Goal: Navigation & Orientation: Find specific page/section

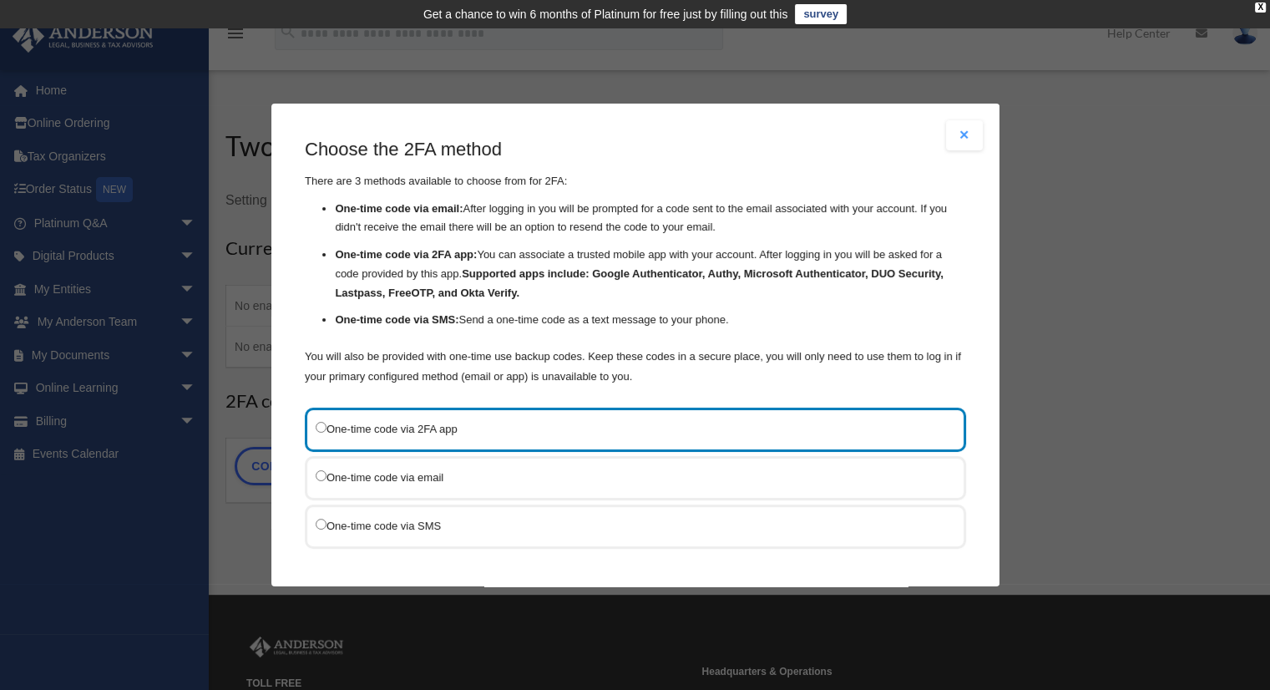
click at [644, 515] on label "One-time code via SMS" at bounding box center [627, 524] width 623 height 21
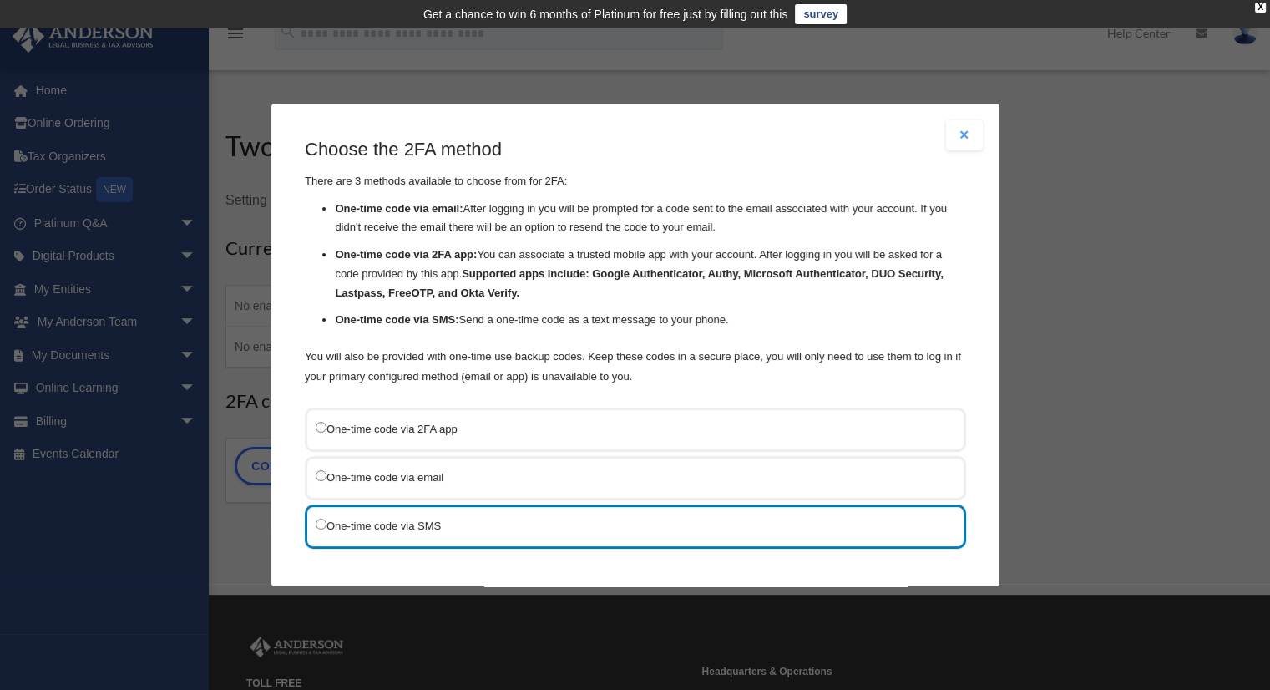
scroll to position [70, 0]
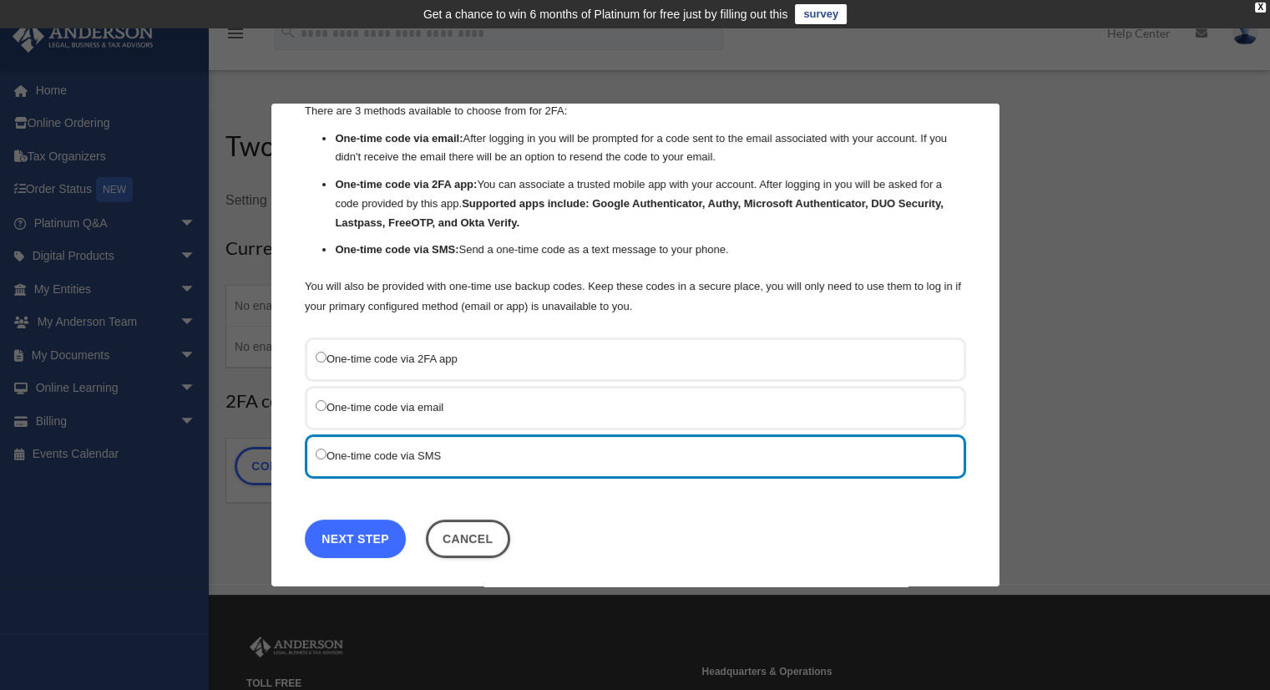
click at [382, 535] on link "Next Step" at bounding box center [355, 537] width 101 height 38
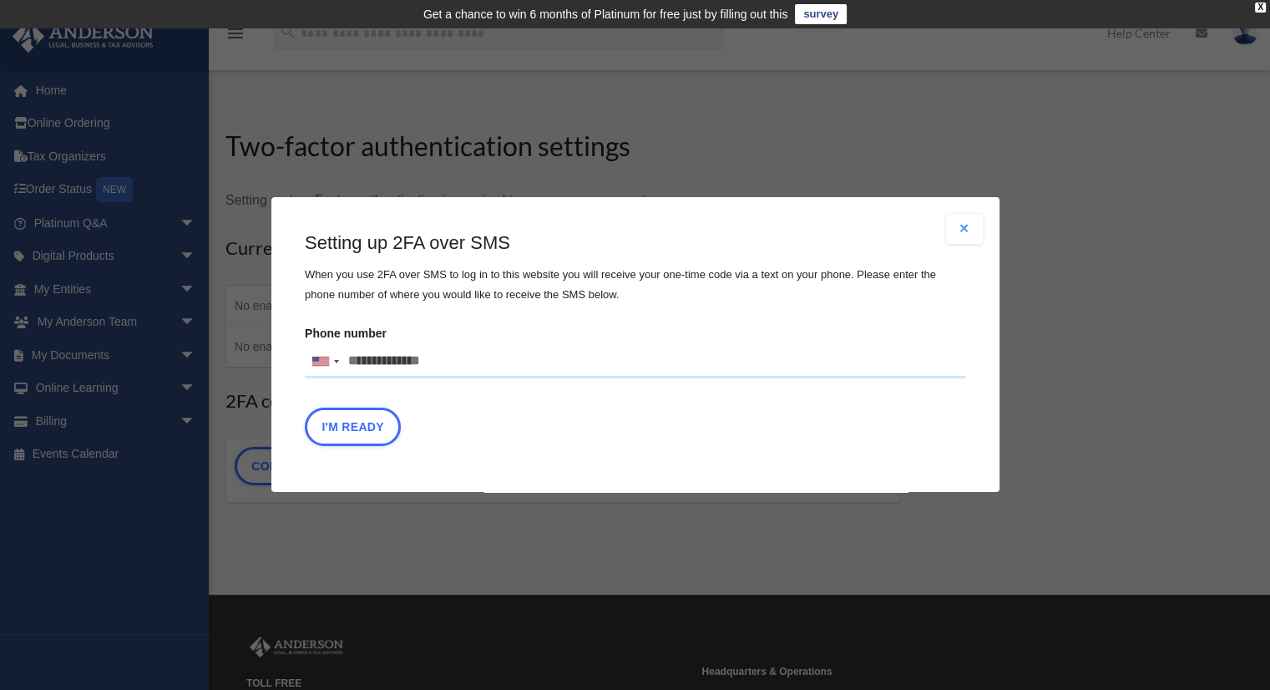
click at [465, 364] on input "Phone number United States +1 United Kingdom +44 Afghanistan (‫افغانستان‬‎) +93…" at bounding box center [635, 361] width 661 height 33
type input "**********"
click at [372, 427] on button "I'm Ready" at bounding box center [353, 427] width 96 height 38
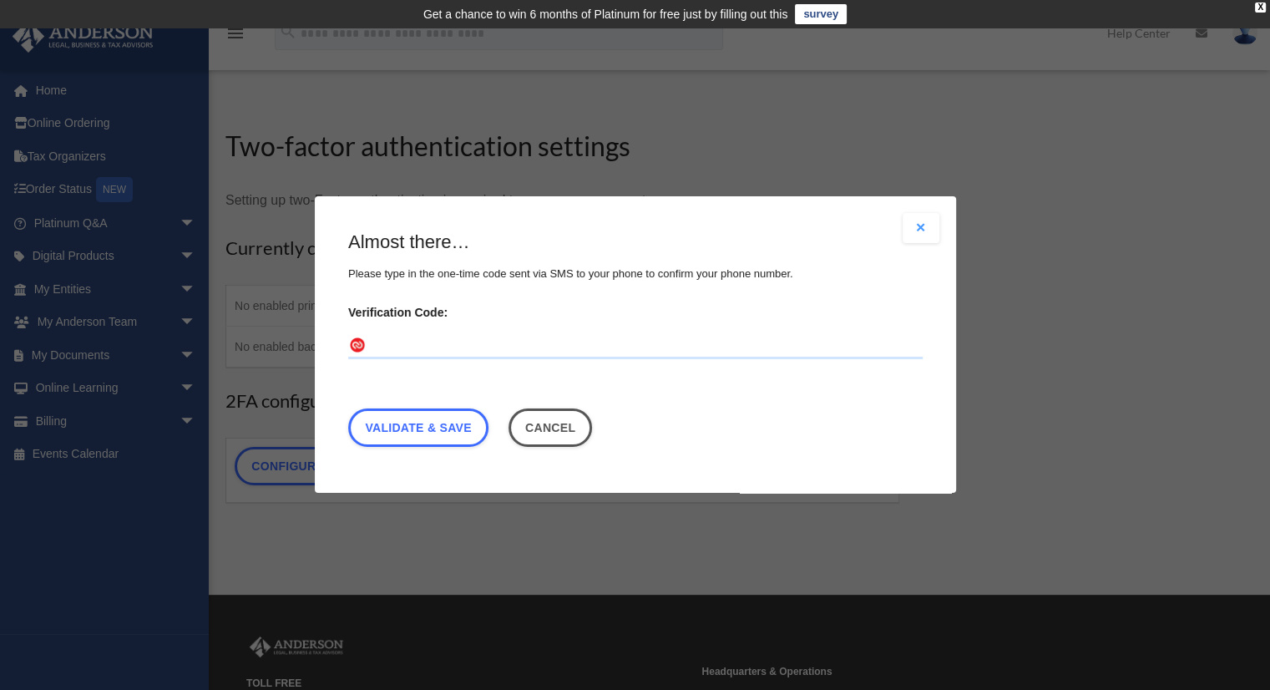
click at [723, 345] on input "Verification Code:" at bounding box center [635, 346] width 574 height 27
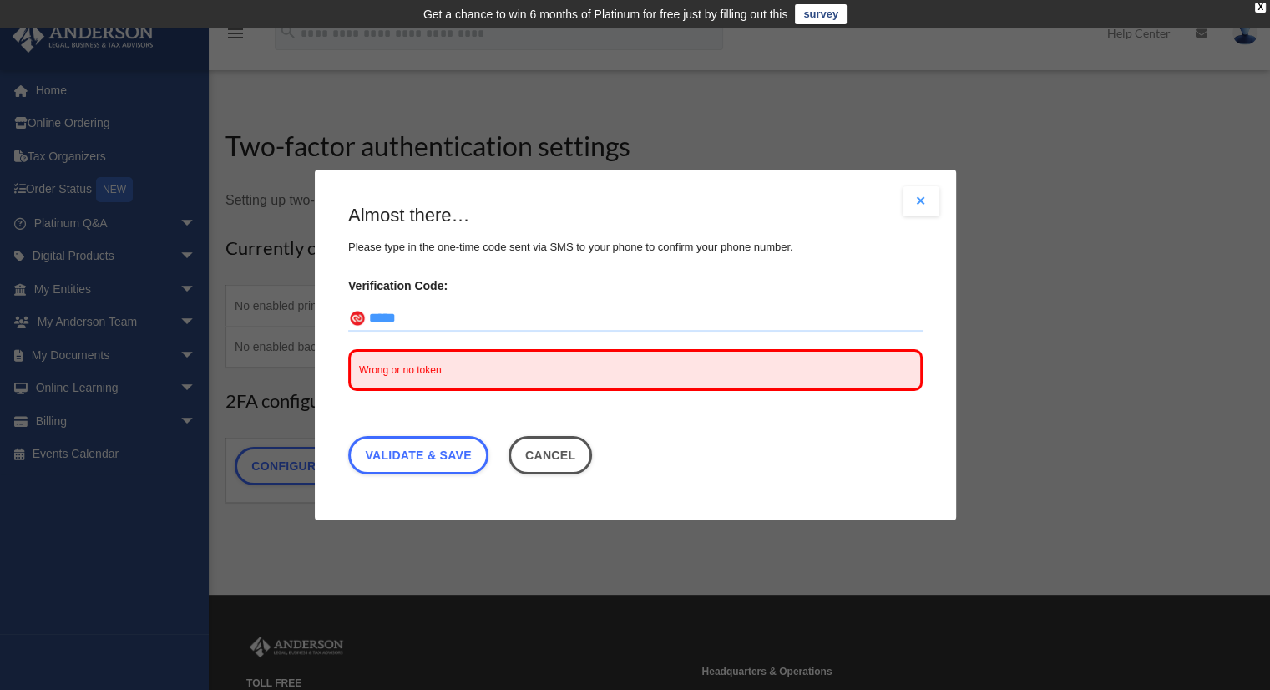
type input "******"
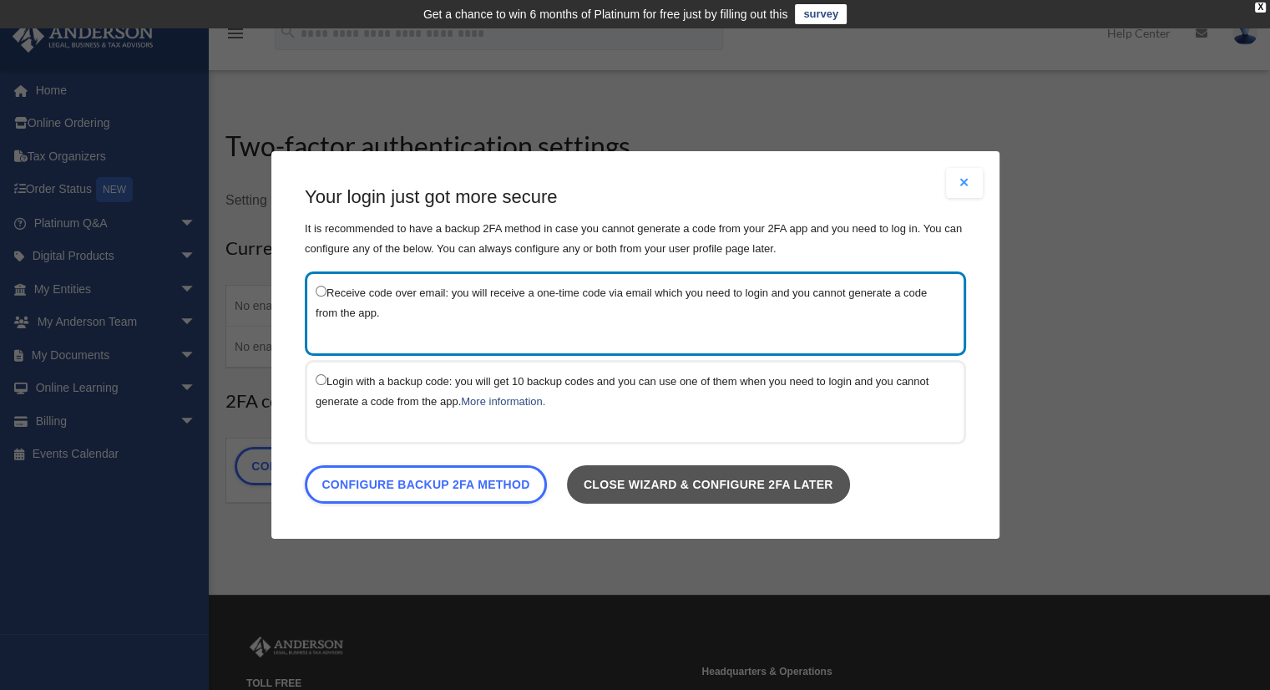
click at [664, 468] on link "Close wizard & configure 2FA later" at bounding box center [707, 484] width 283 height 38
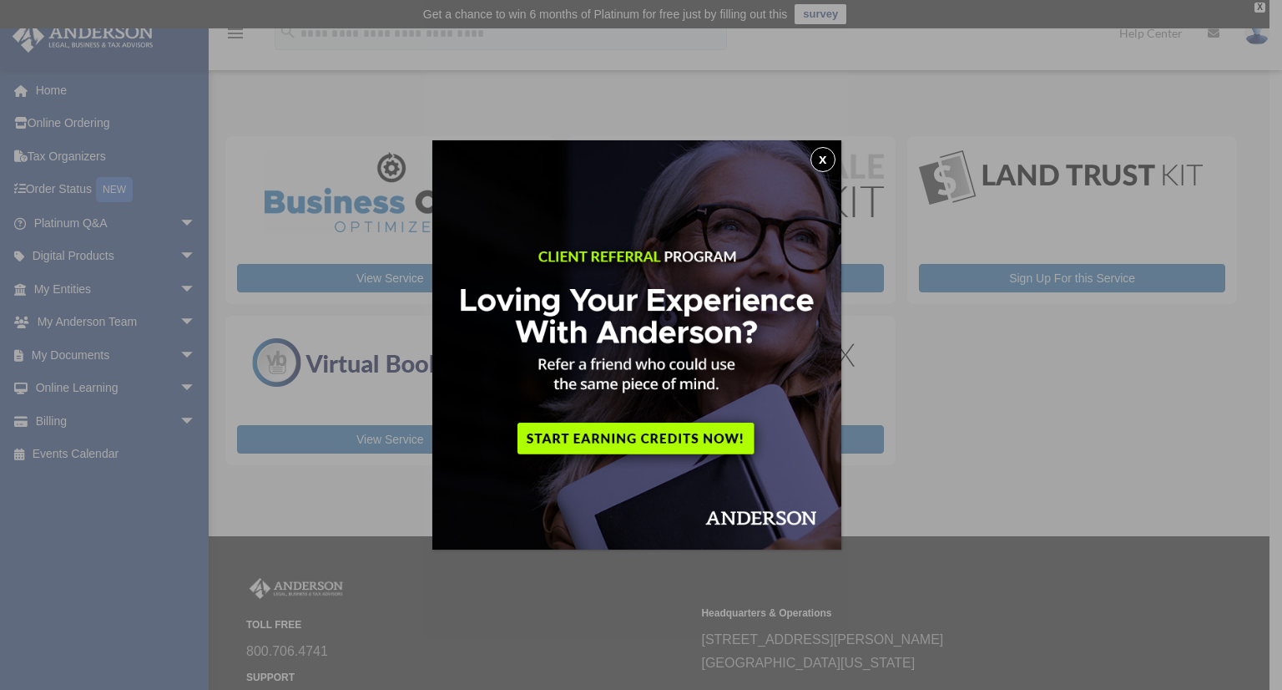
click at [824, 159] on button "x" at bounding box center [823, 159] width 25 height 25
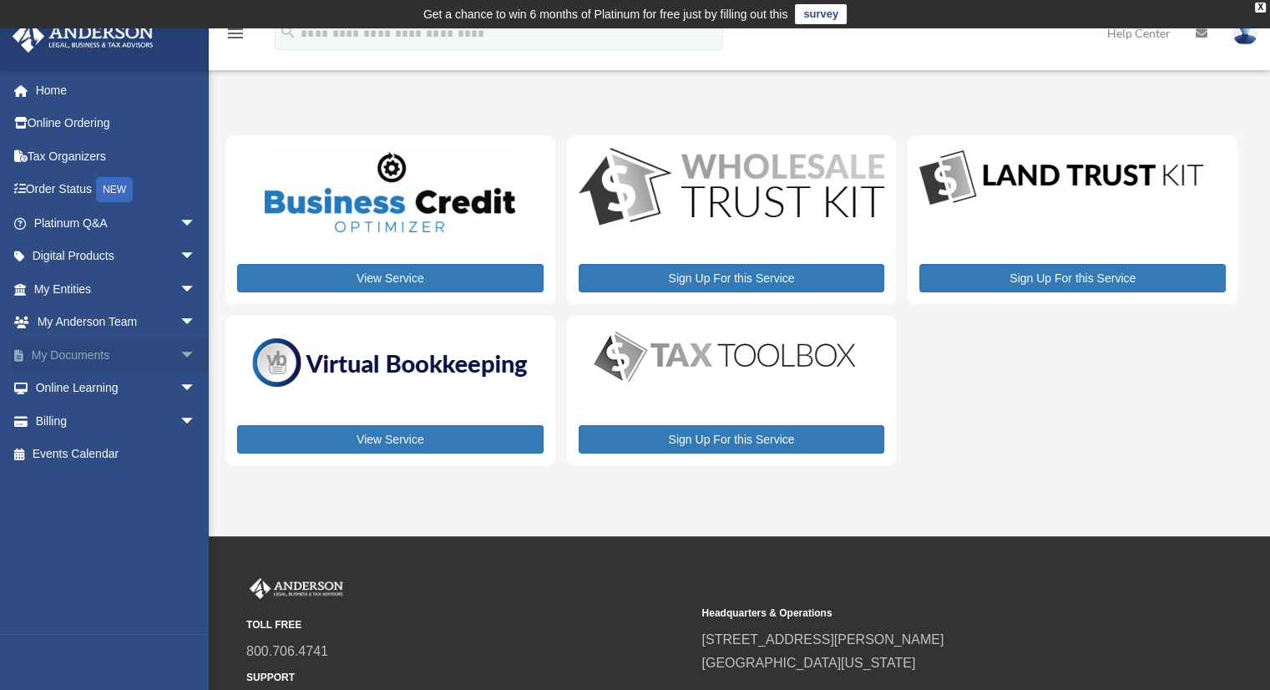
click at [180, 355] on span "arrow_drop_down" at bounding box center [196, 355] width 33 height 34
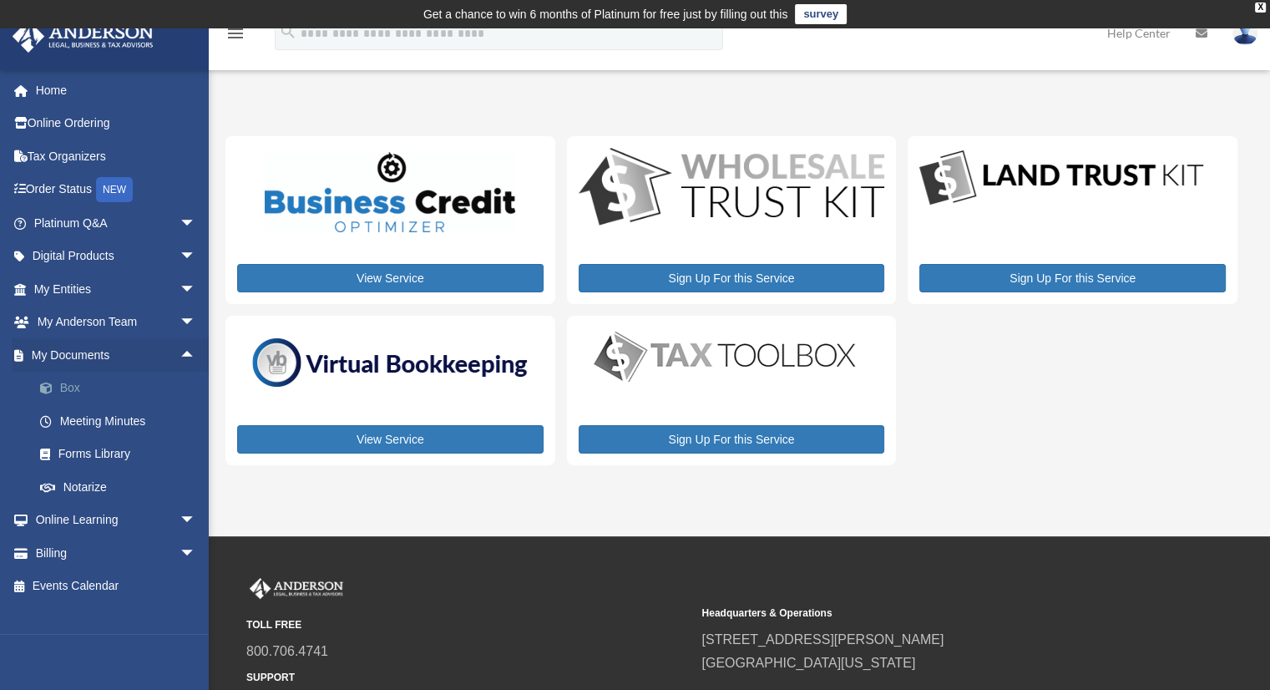
click at [154, 382] on link "Box" at bounding box center [122, 388] width 198 height 33
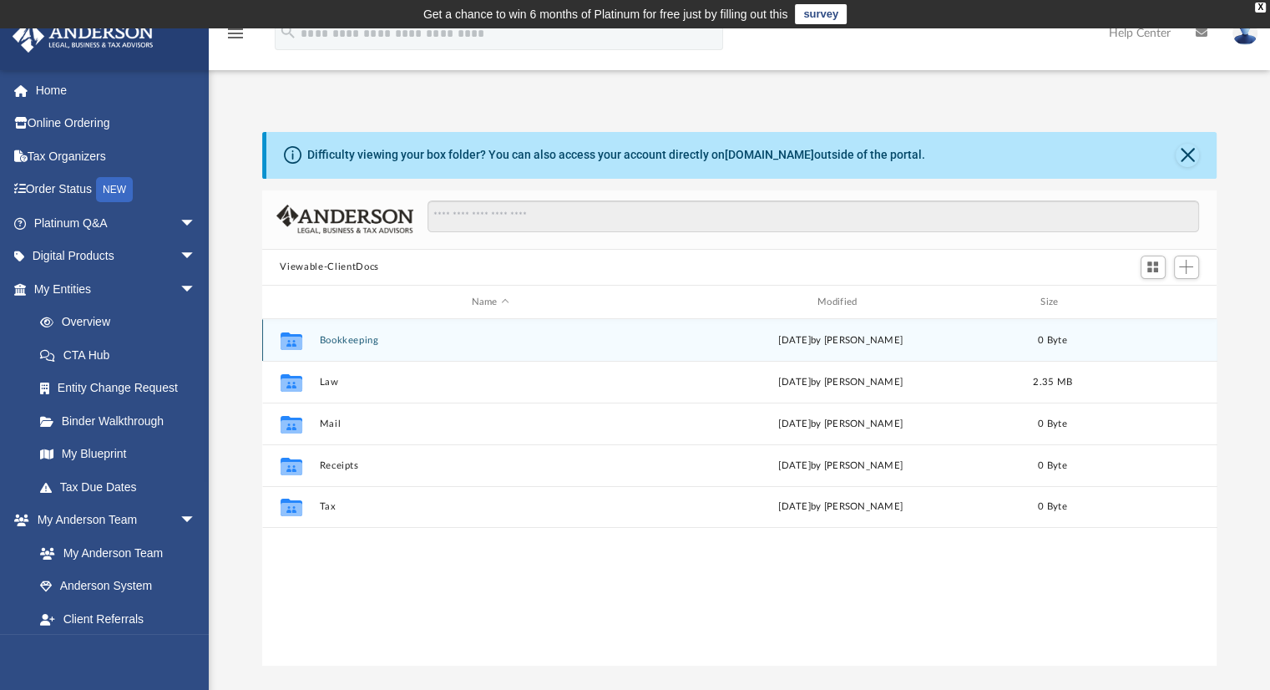
scroll to position [367, 942]
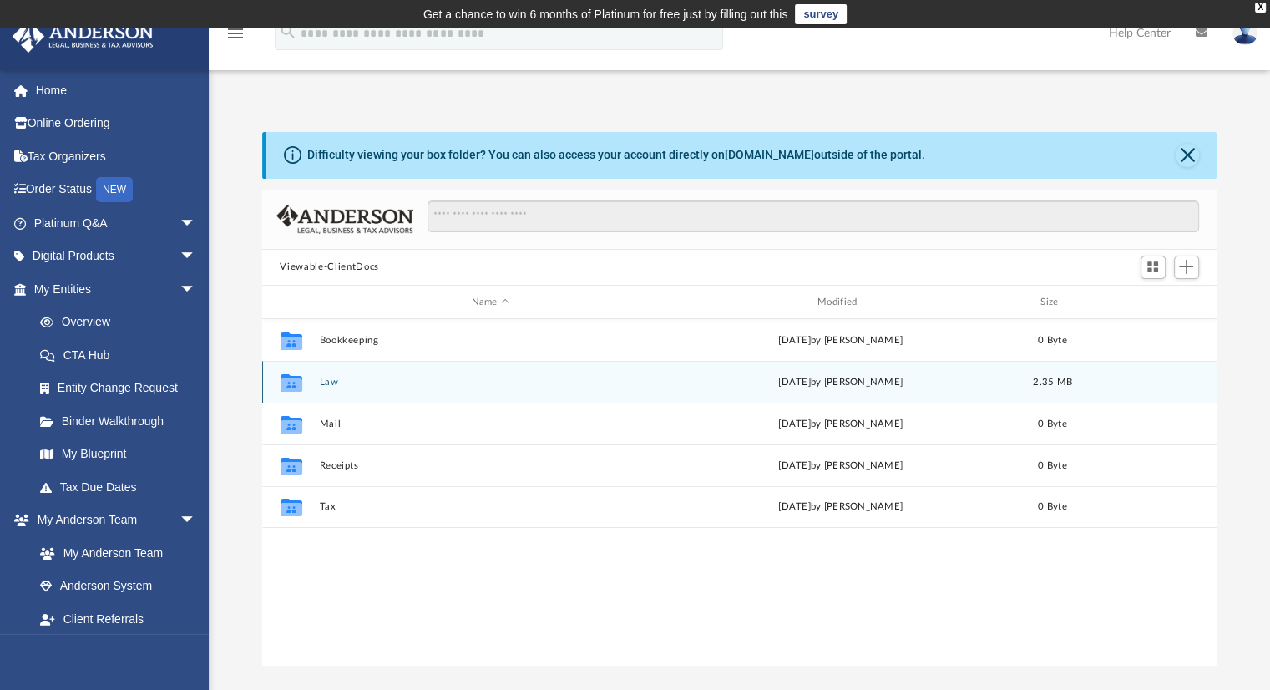
click at [334, 375] on div "Collaborated Folder Law Fri Sep 26 2025 by Jasmine Grayson 2.35 MB" at bounding box center [739, 382] width 955 height 42
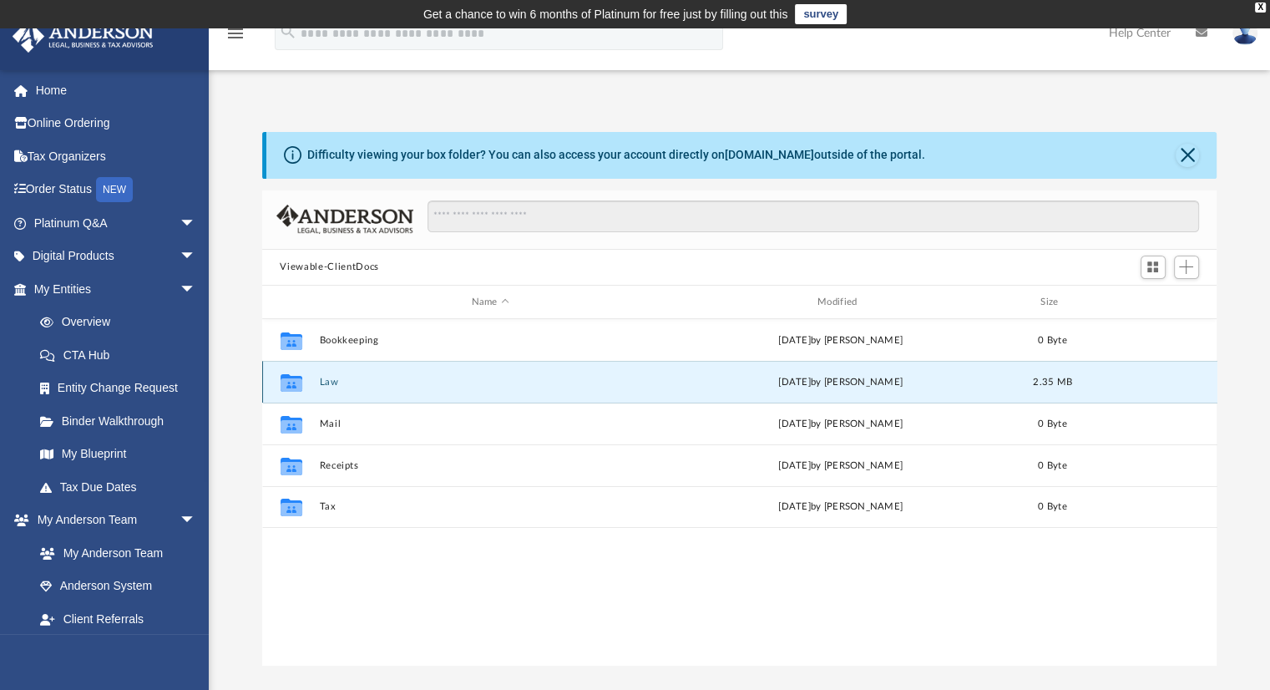
click at [331, 383] on button "Law" at bounding box center [490, 382] width 342 height 11
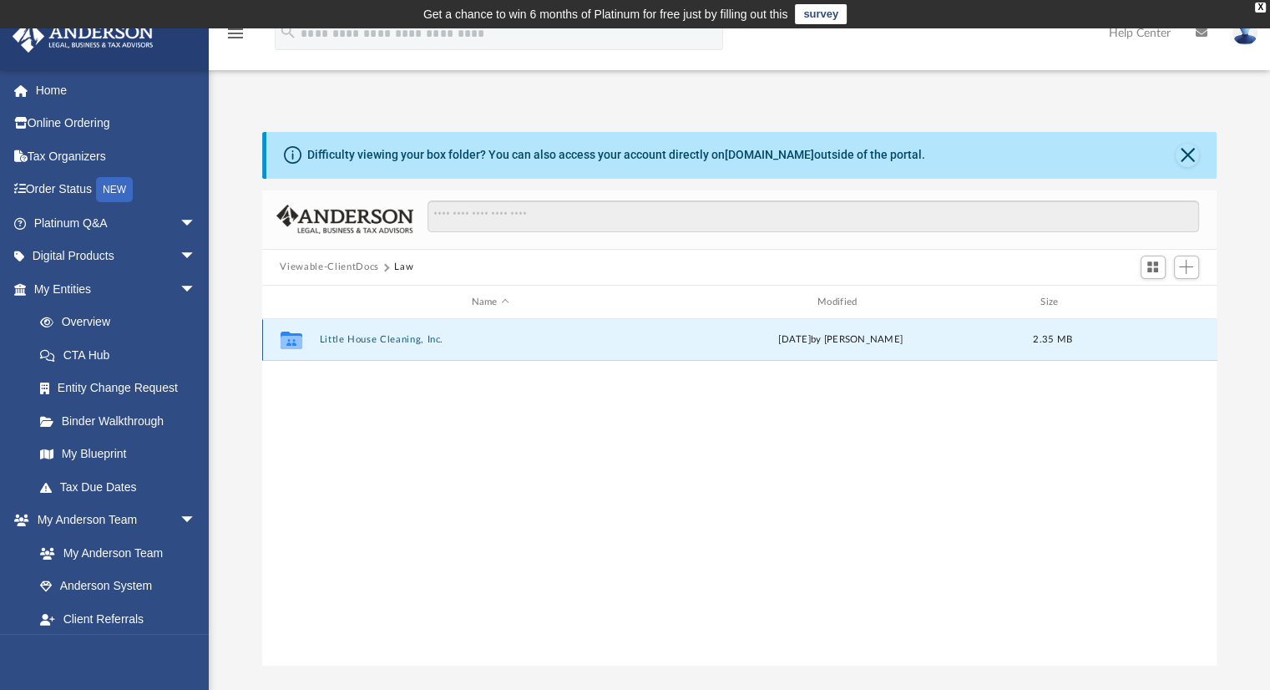
click at [403, 341] on button "Little House Cleaning, Inc." at bounding box center [490, 340] width 342 height 11
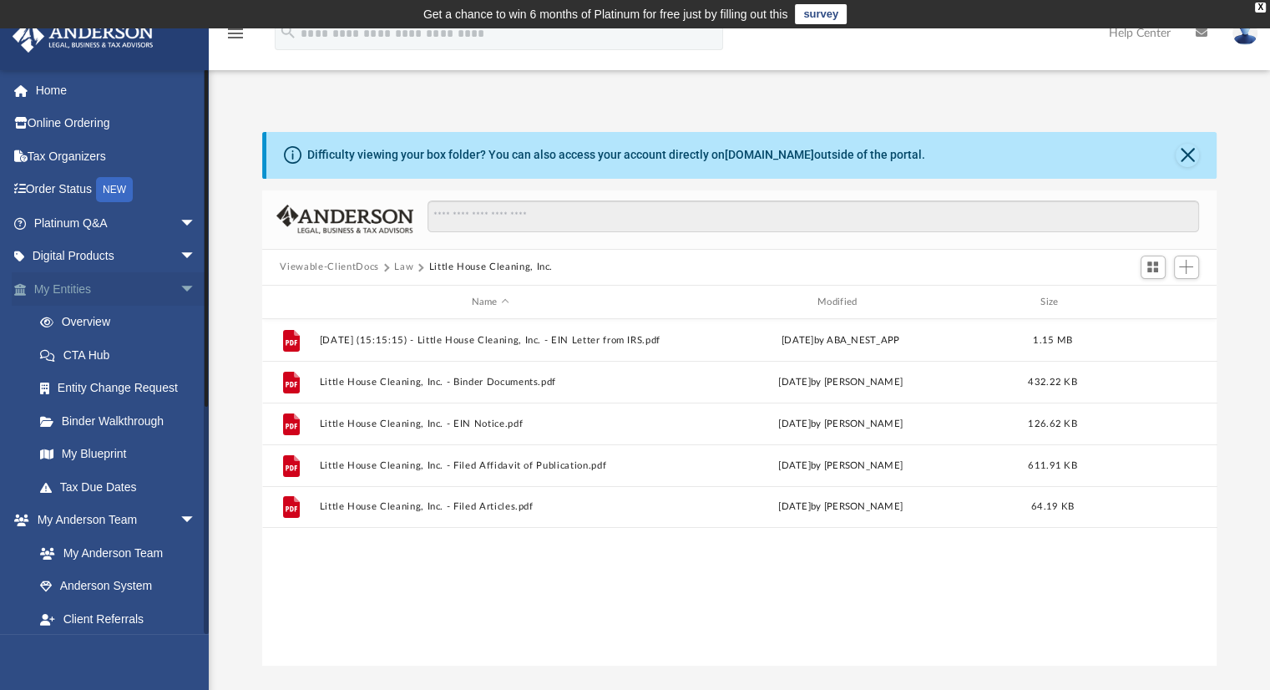
click at [180, 291] on span "arrow_drop_down" at bounding box center [196, 289] width 33 height 34
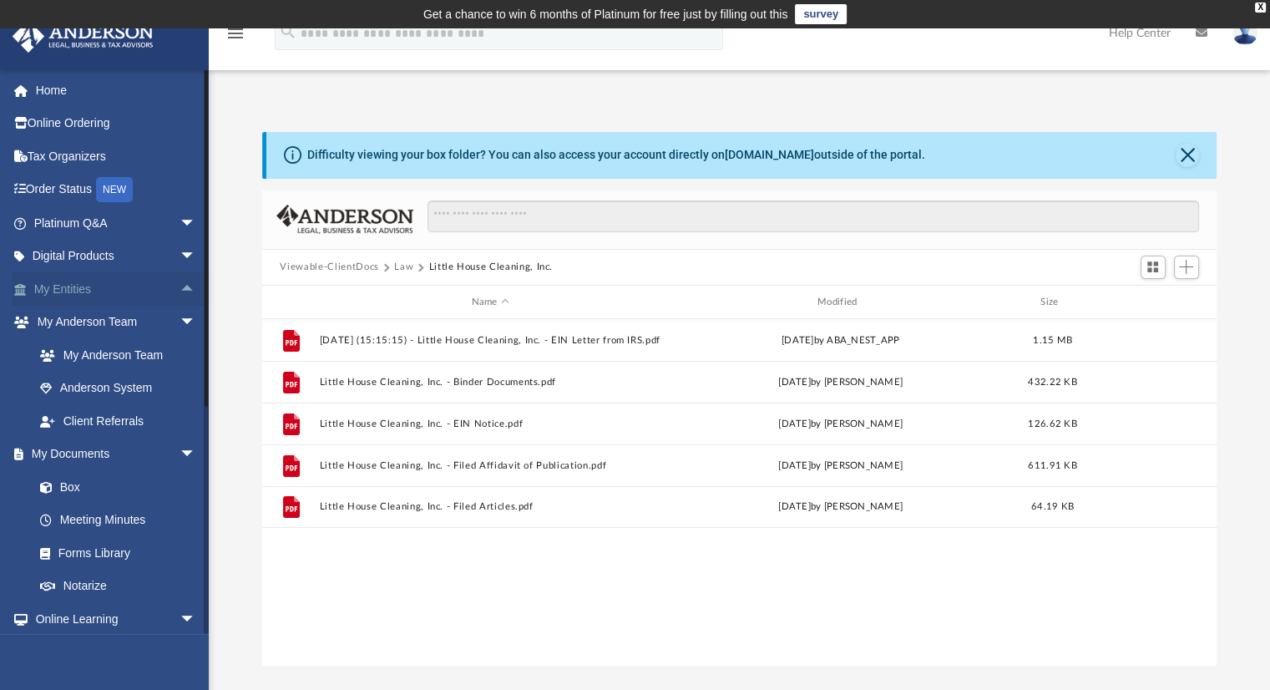
click at [180, 291] on span "arrow_drop_up" at bounding box center [196, 289] width 33 height 34
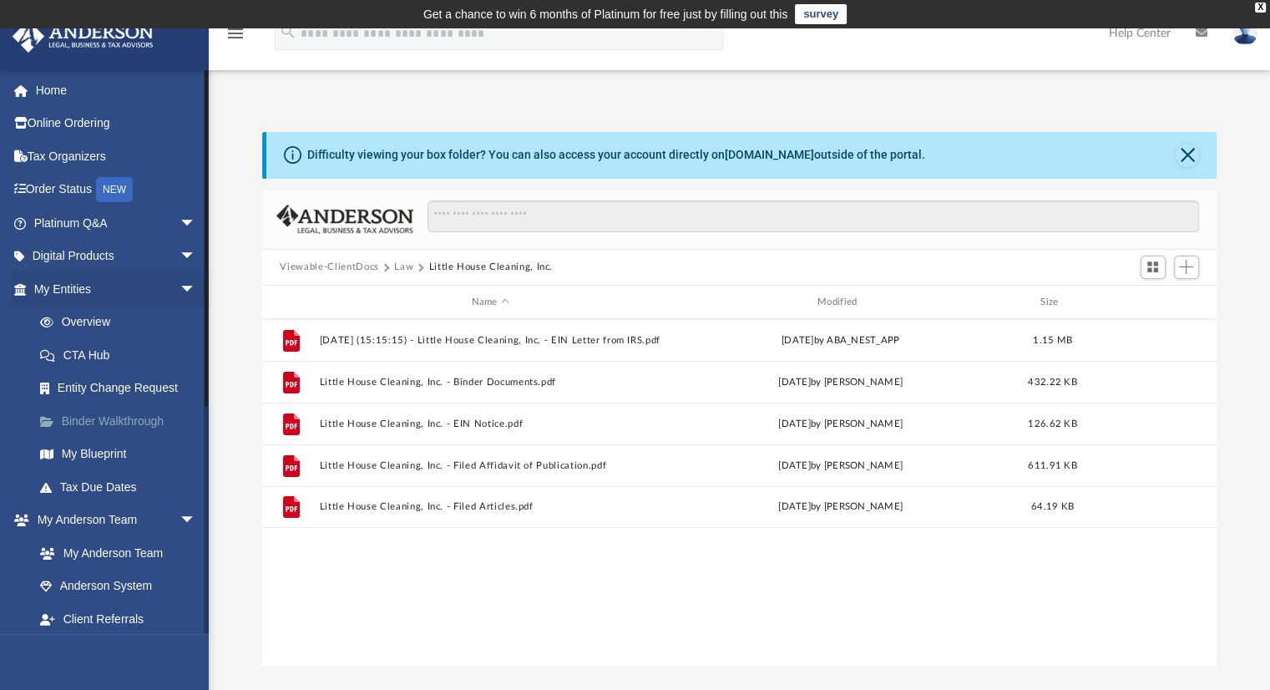
click at [135, 421] on link "Binder Walkthrough" at bounding box center [122, 420] width 198 height 33
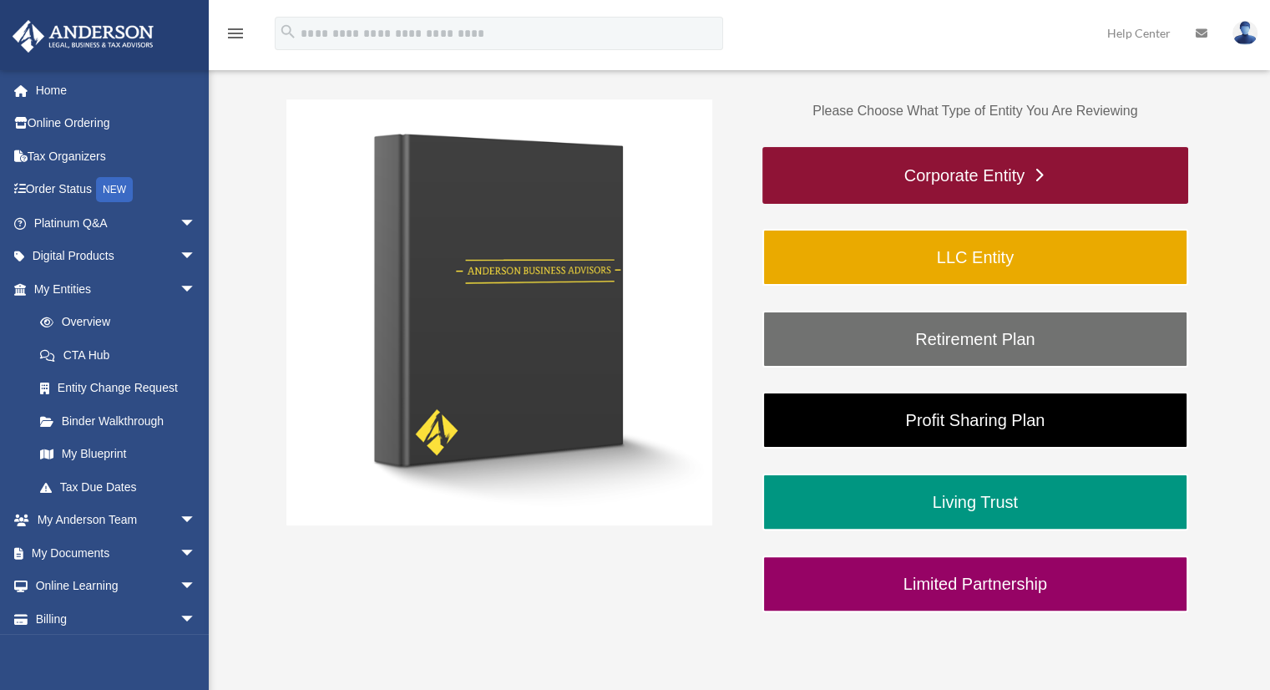
scroll to position [267, 0]
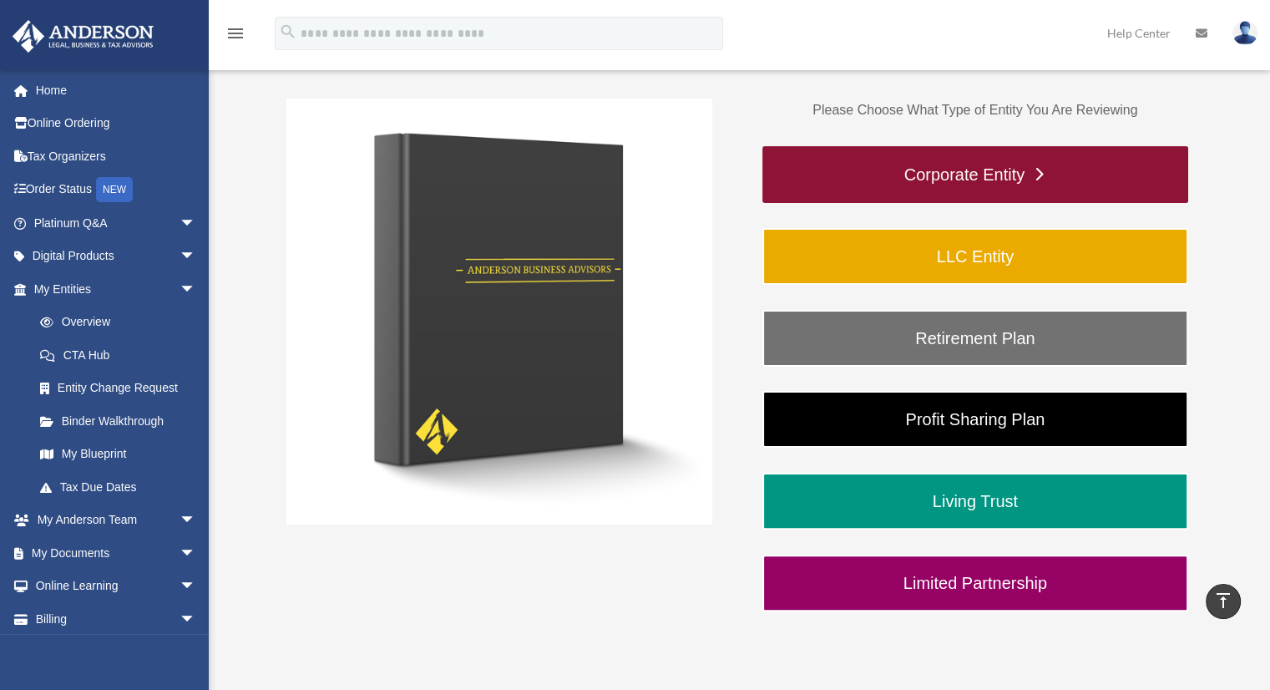
click at [973, 185] on link "Corporate Entity" at bounding box center [975, 174] width 426 height 57
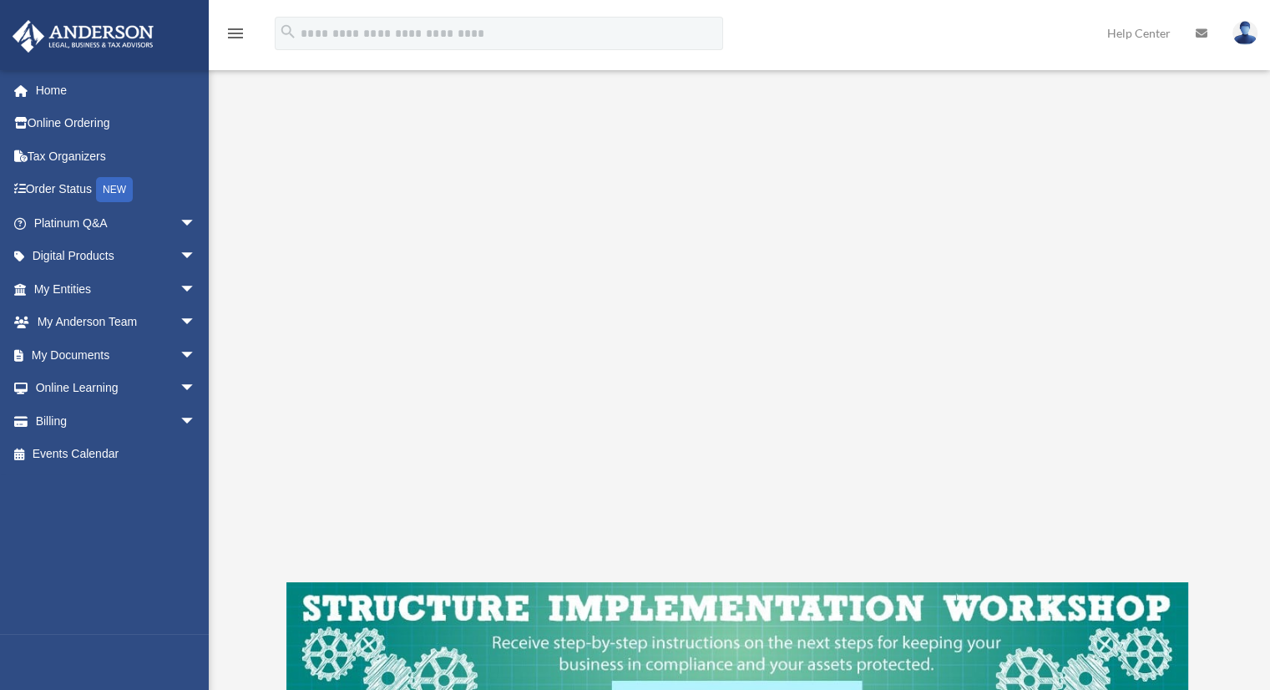
scroll to position [247, 0]
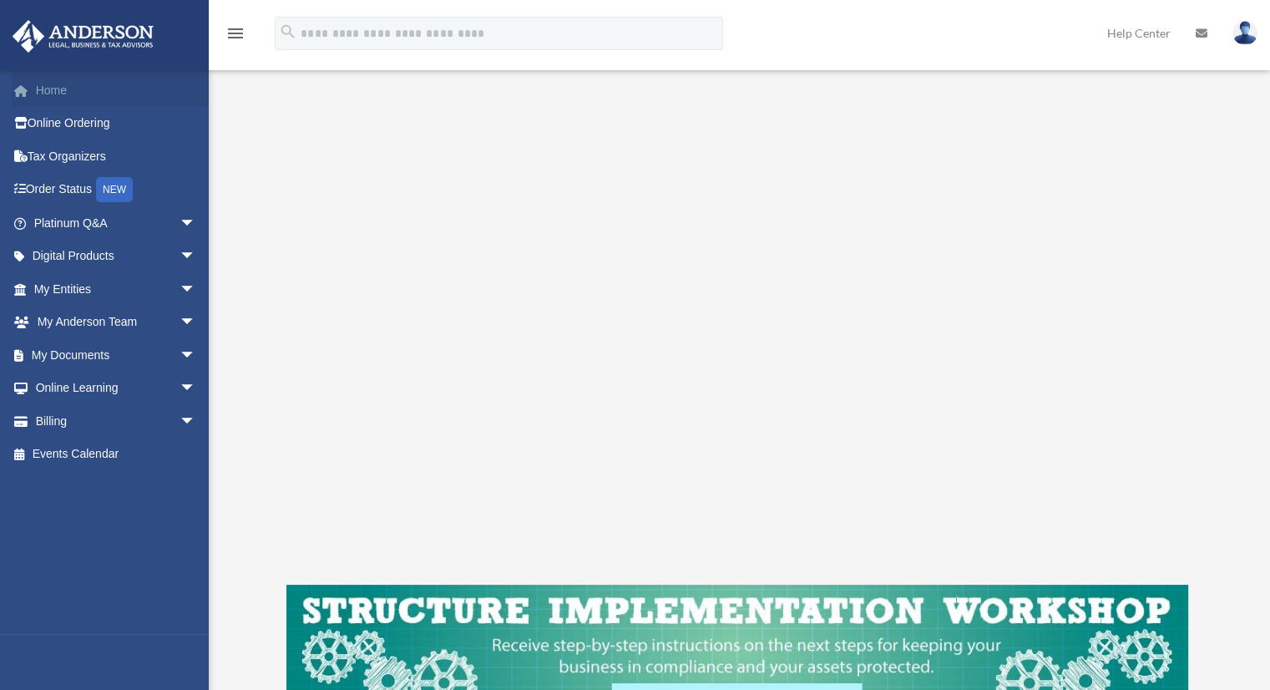
click at [36, 77] on link "Home" at bounding box center [117, 89] width 210 height 33
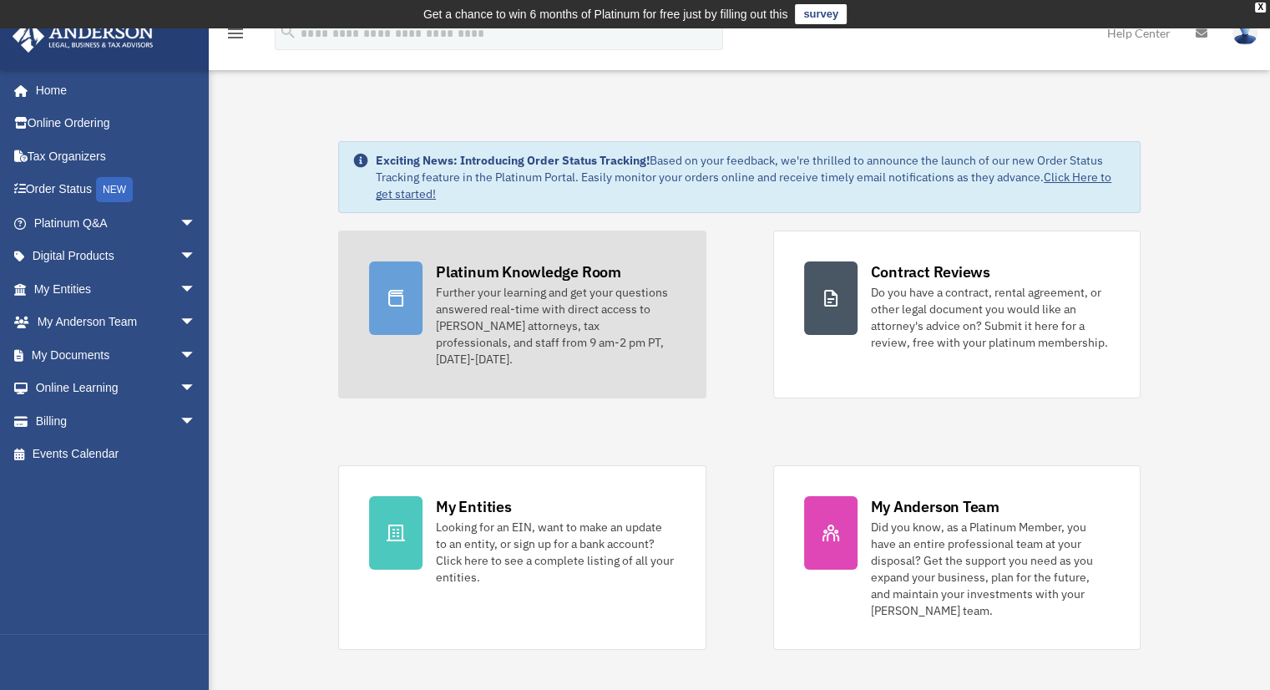
click at [484, 276] on div "Platinum Knowledge Room" at bounding box center [528, 271] width 185 height 21
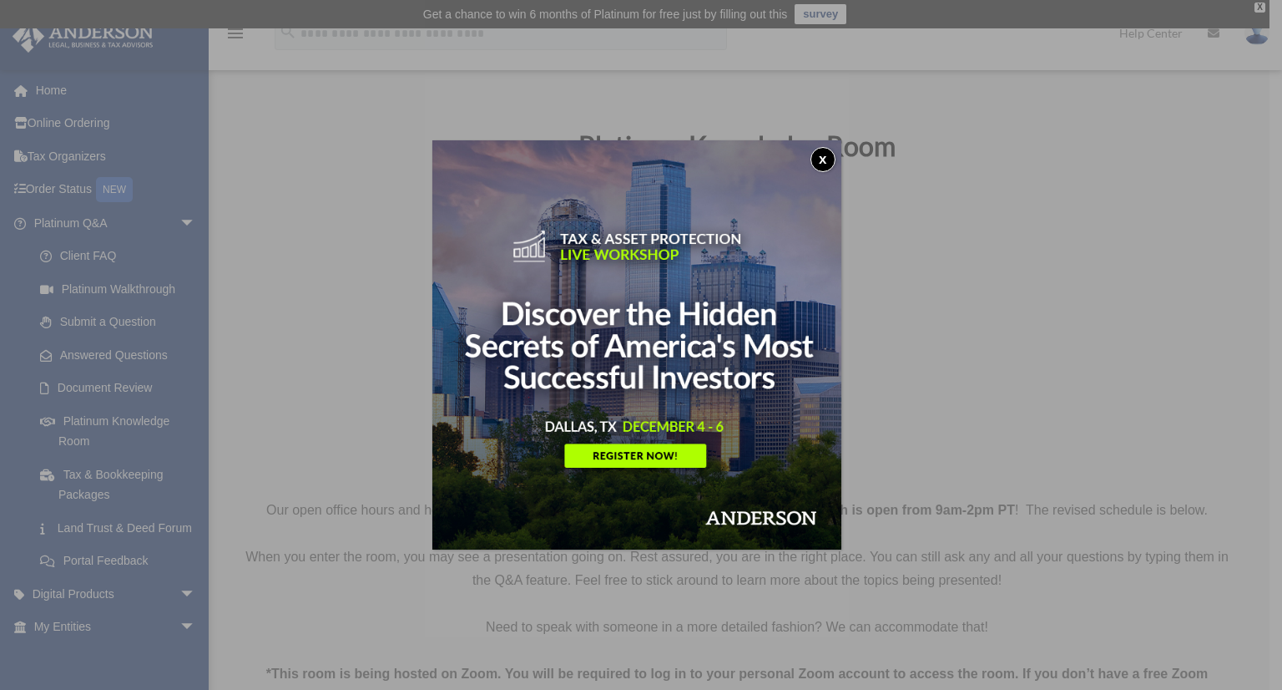
click at [821, 169] on button "x" at bounding box center [823, 159] width 25 height 25
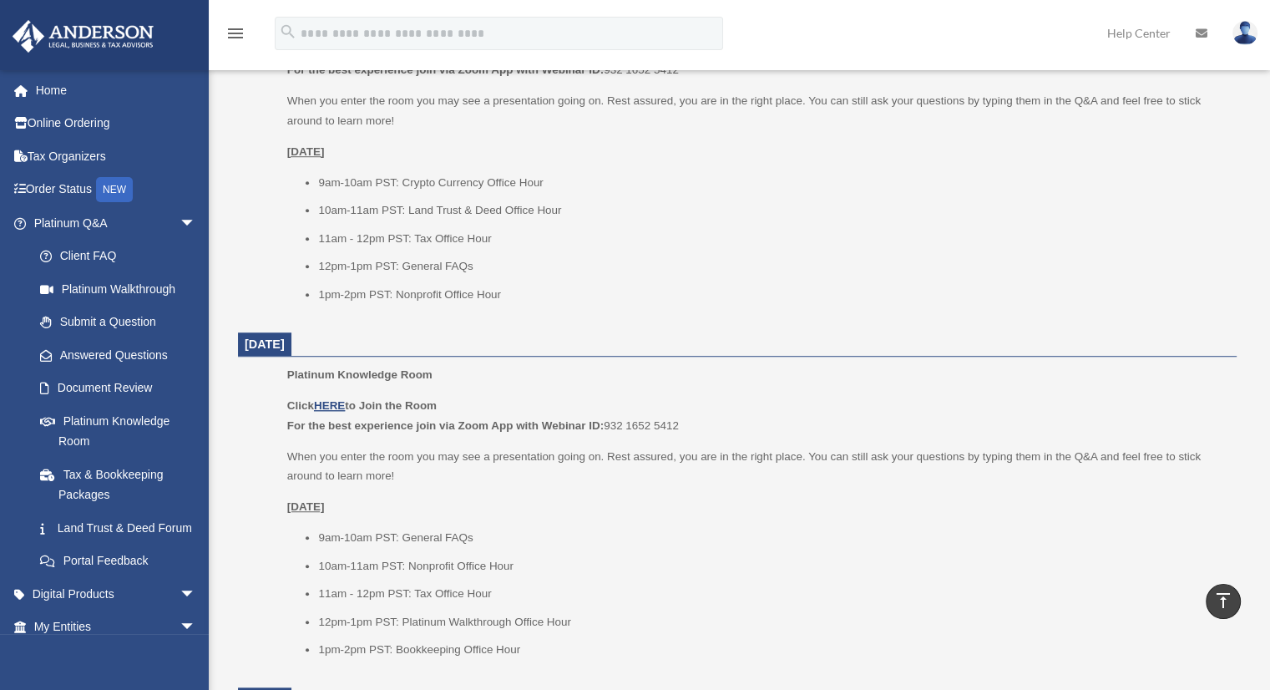
scroll to position [1166, 0]
click at [94, 346] on link "Answered Questions" at bounding box center [122, 354] width 198 height 33
click at [104, 321] on link "Submit a Question" at bounding box center [122, 322] width 198 height 33
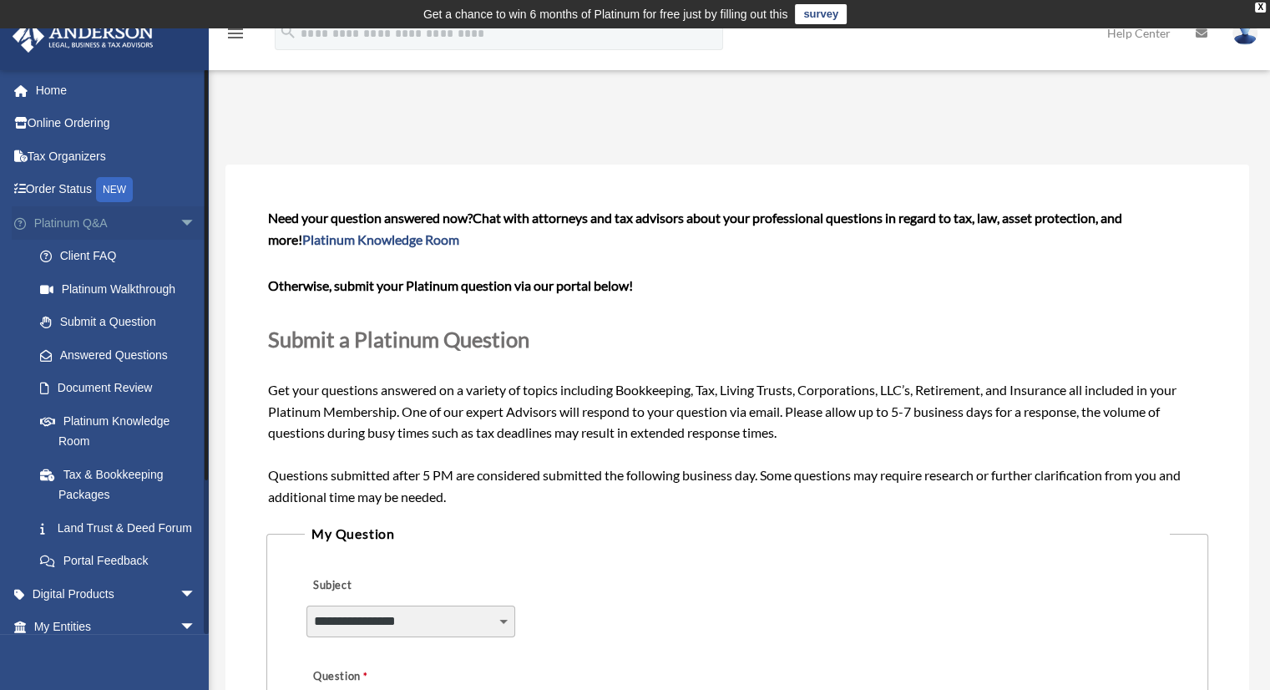
click at [180, 211] on span "arrow_drop_down" at bounding box center [196, 223] width 33 height 34
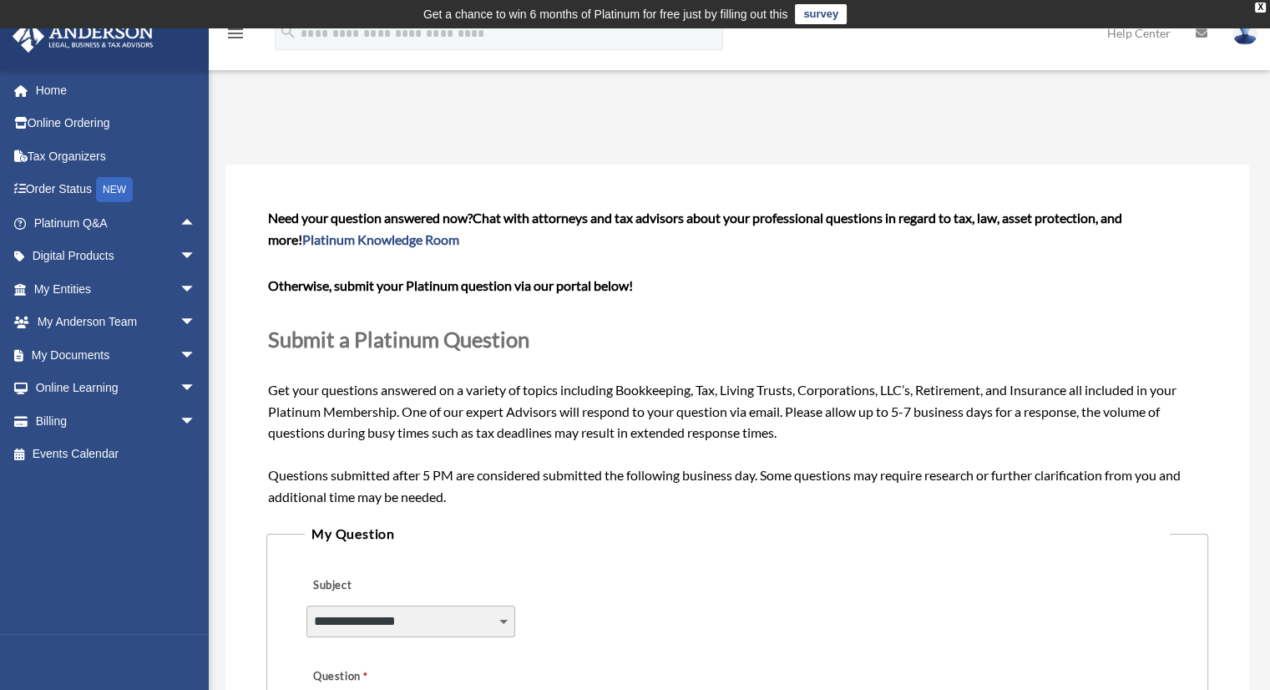
click at [479, 263] on p at bounding box center [737, 261] width 938 height 23
